Goal: Information Seeking & Learning: Learn about a topic

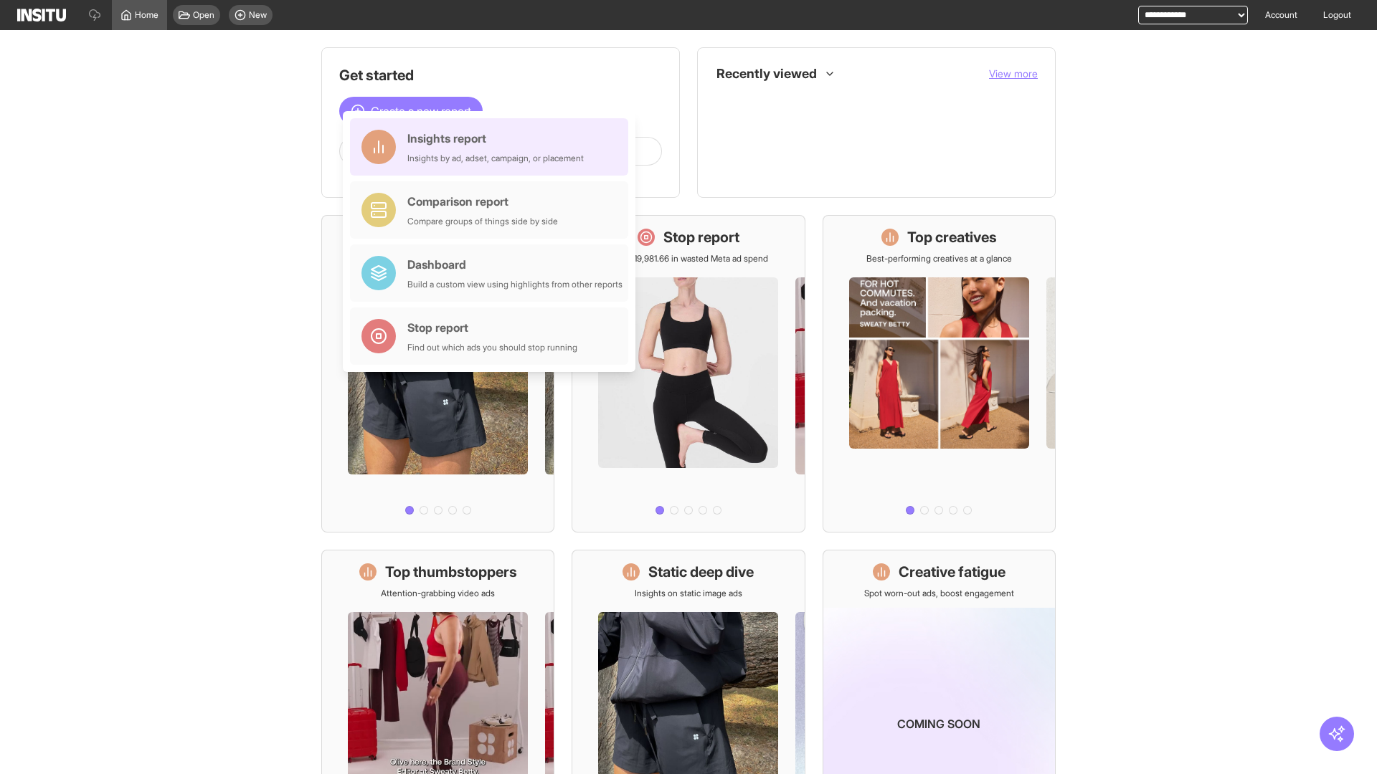
click at [493, 147] on div "Insights report Insights by ad, adset, campaign, or placement" at bounding box center [495, 147] width 176 height 34
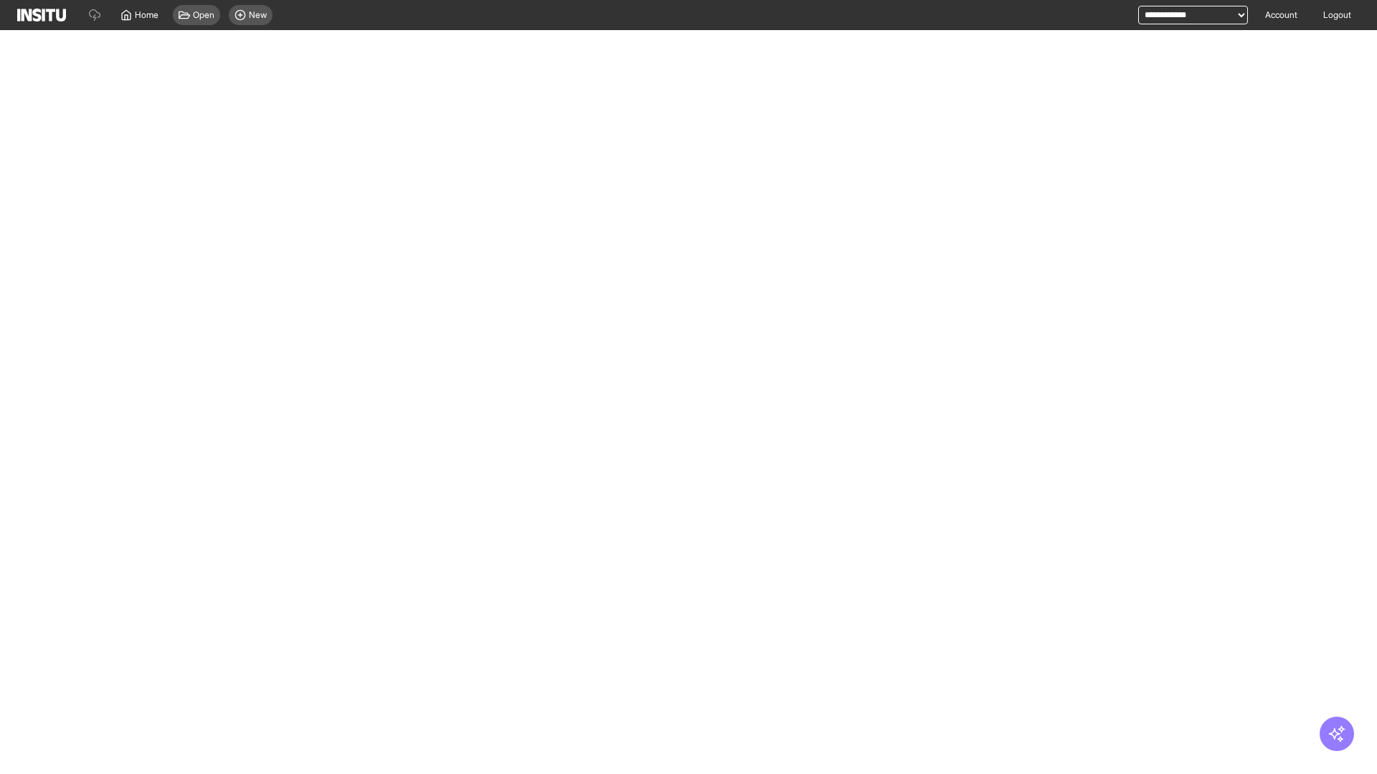
select select "**"
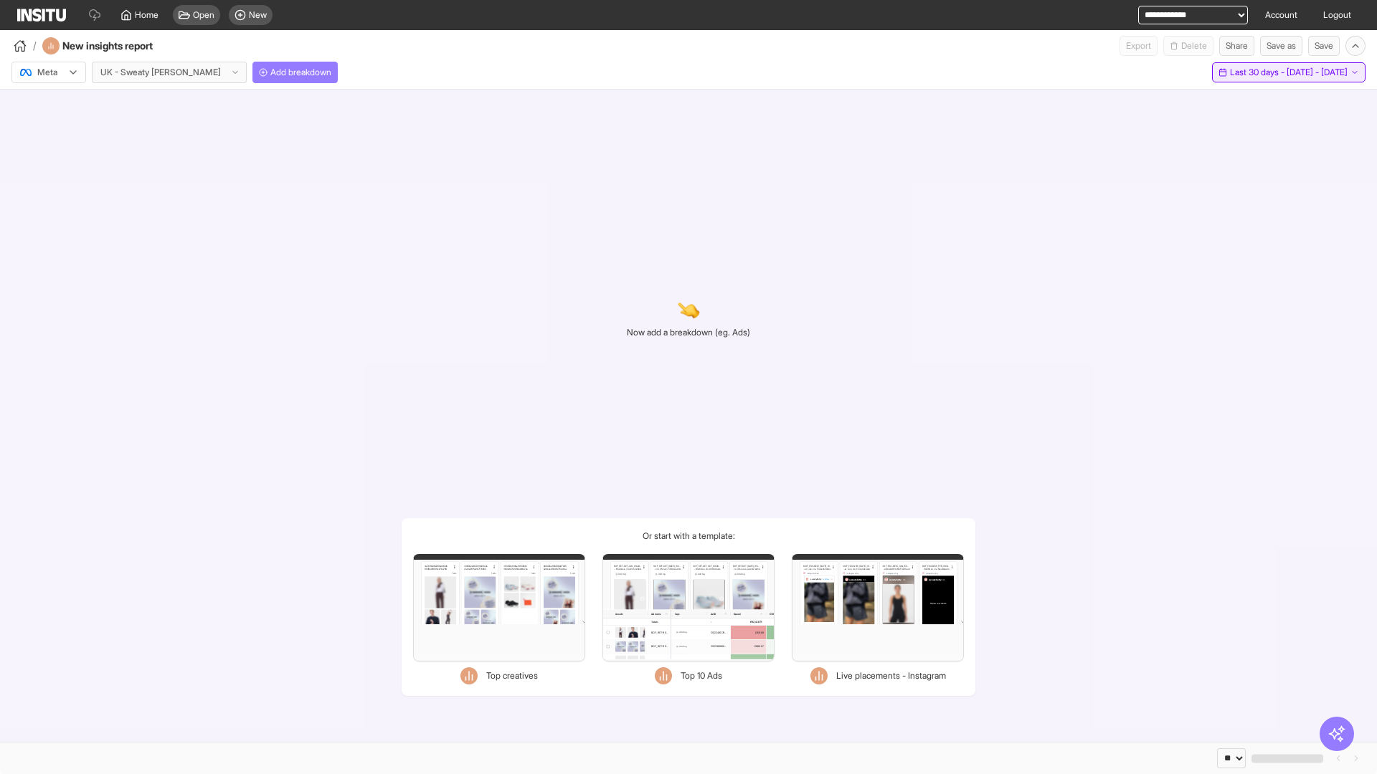
click at [1256, 72] on span "Last 30 days - [DATE] - [DATE]" at bounding box center [1289, 72] width 118 height 11
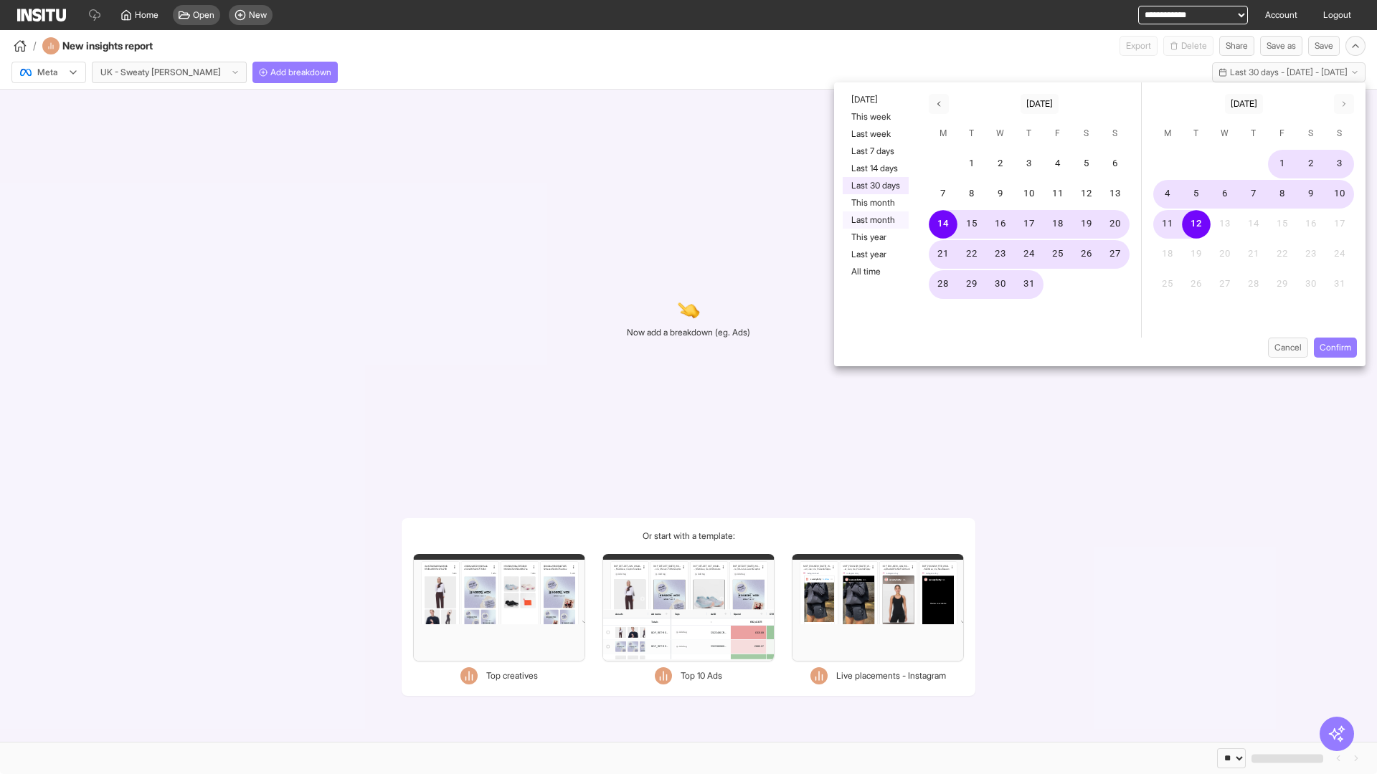
click at [874, 220] on button "Last month" at bounding box center [875, 219] width 66 height 17
